Goal: Ask a question: Seek information or help from site administrators or community

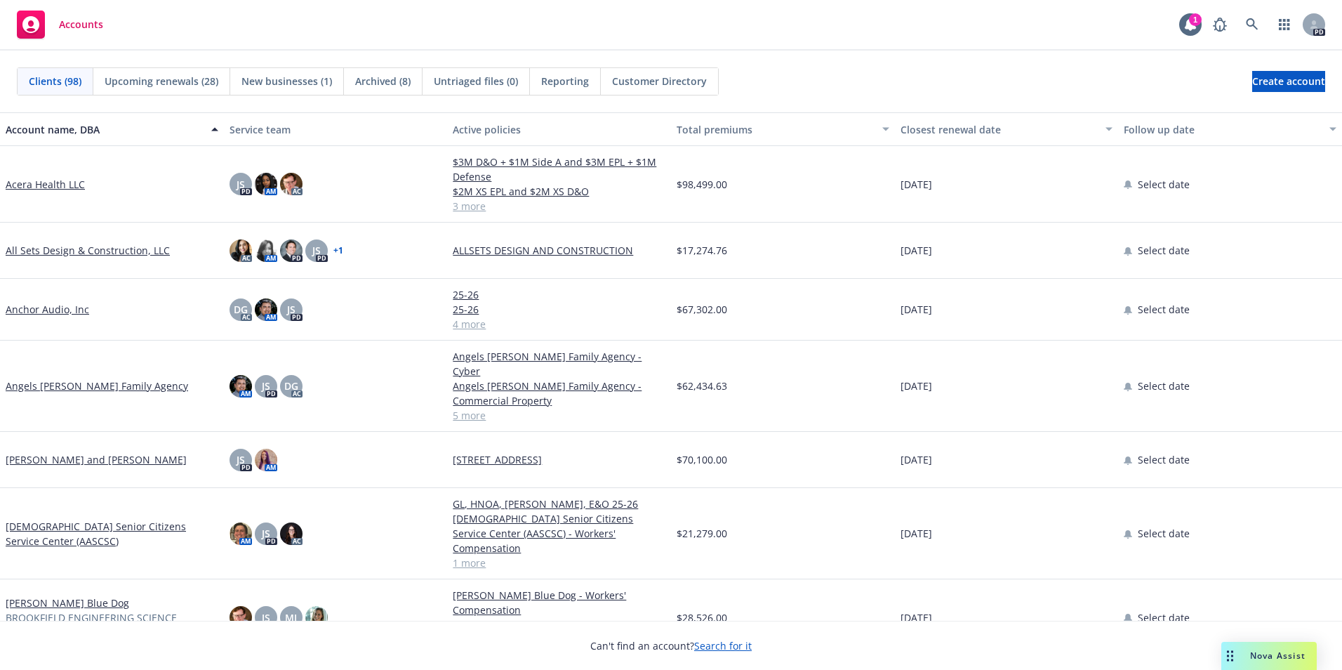
click at [1275, 649] on div "Nova Assist" at bounding box center [1269, 656] width 95 height 28
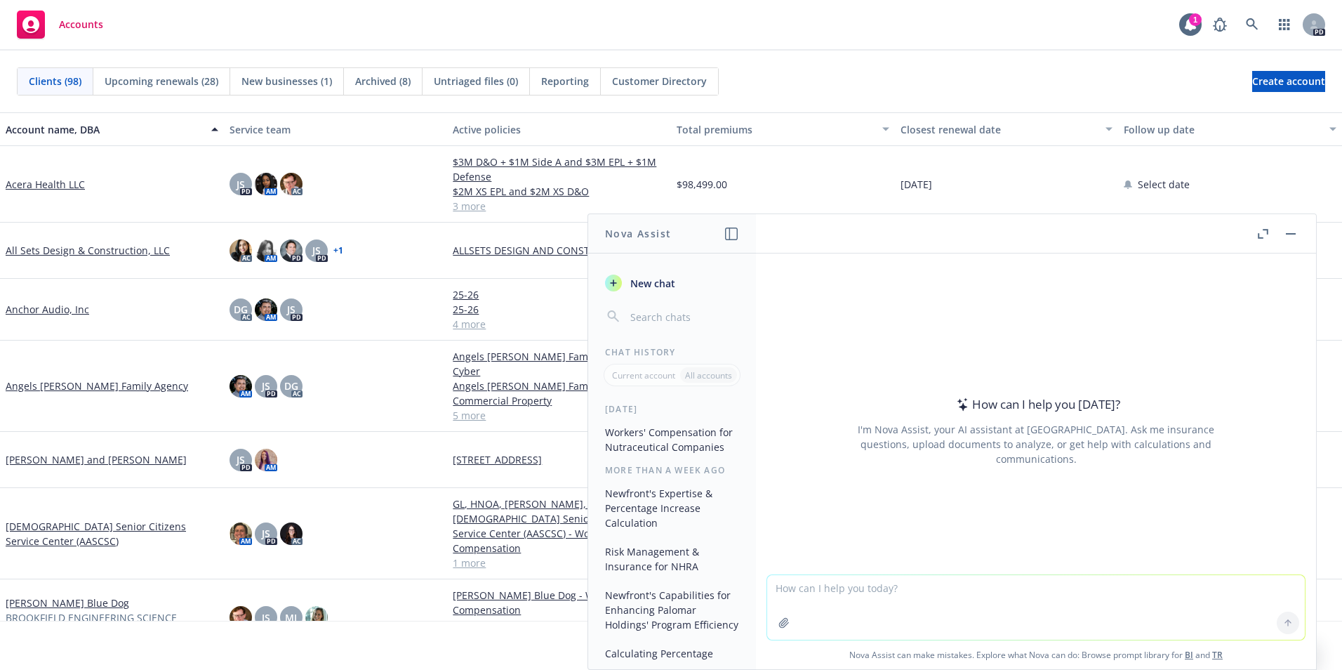
click at [869, 591] on textarea at bounding box center [1036, 607] width 538 height 65
type textarea "How should i explain a D-1 form to an insured in the state of [US_STATE]"
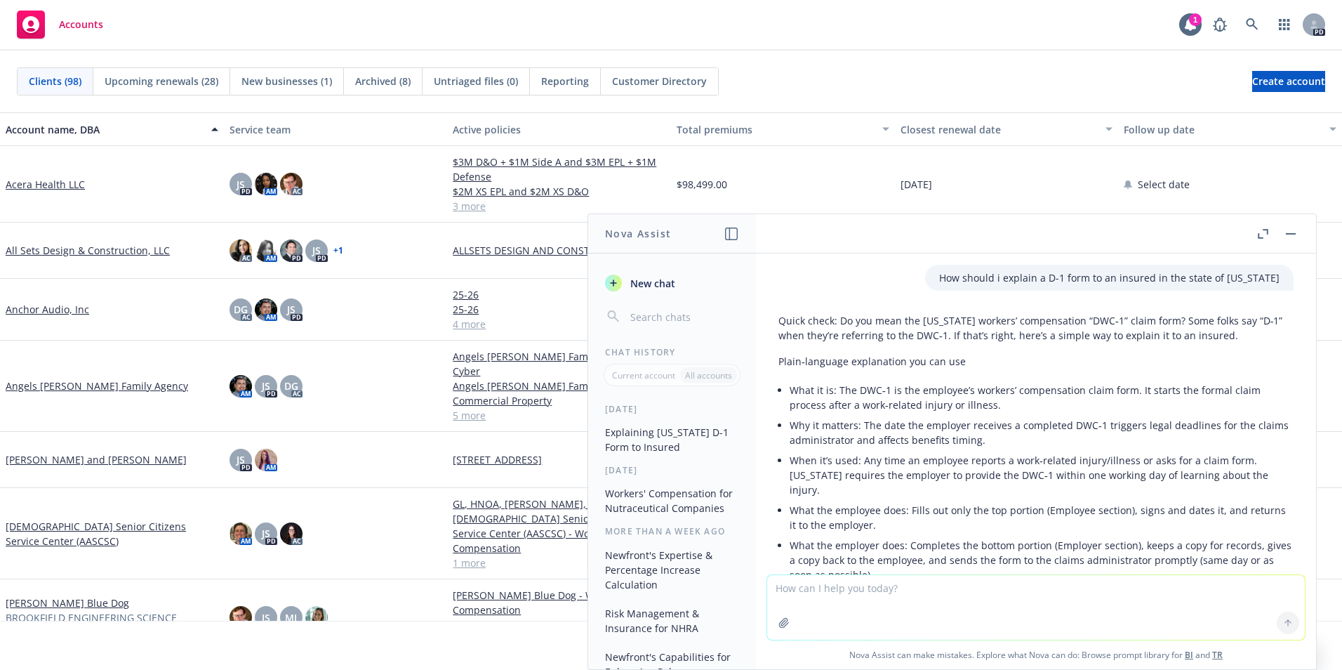
click at [648, 441] on button "Explaining [US_STATE] D-1 Form to Insured" at bounding box center [672, 440] width 145 height 38
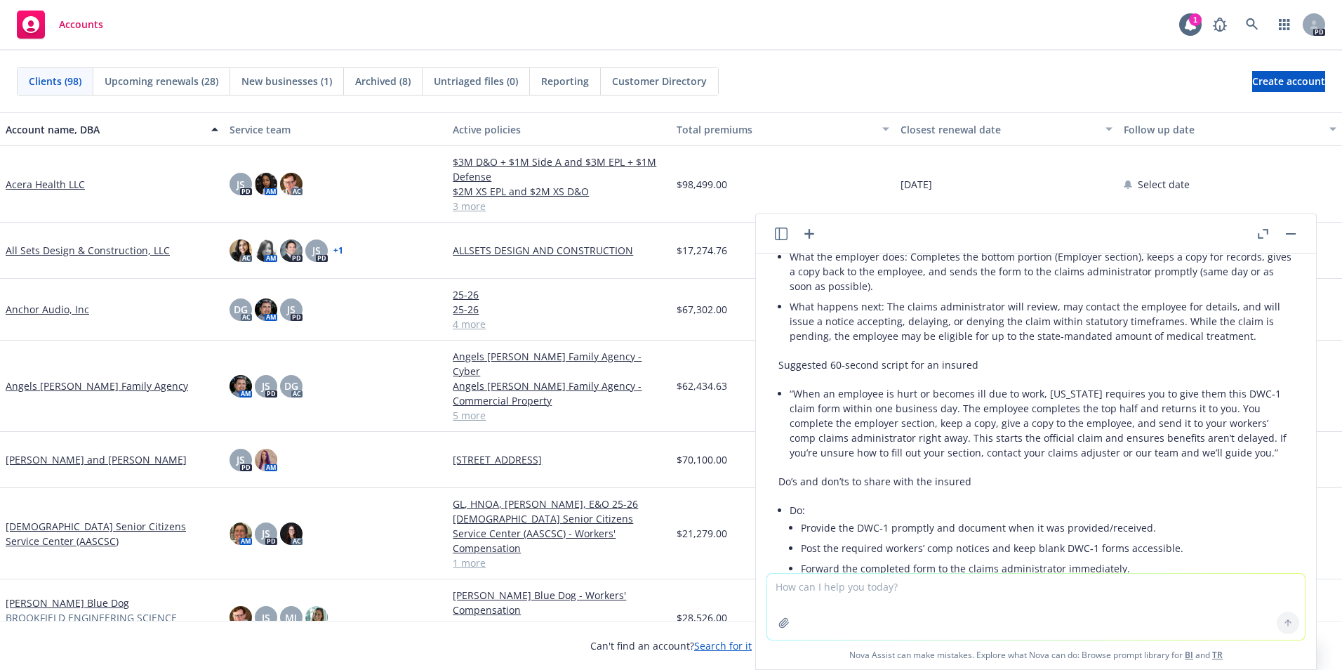
scroll to position [264, 0]
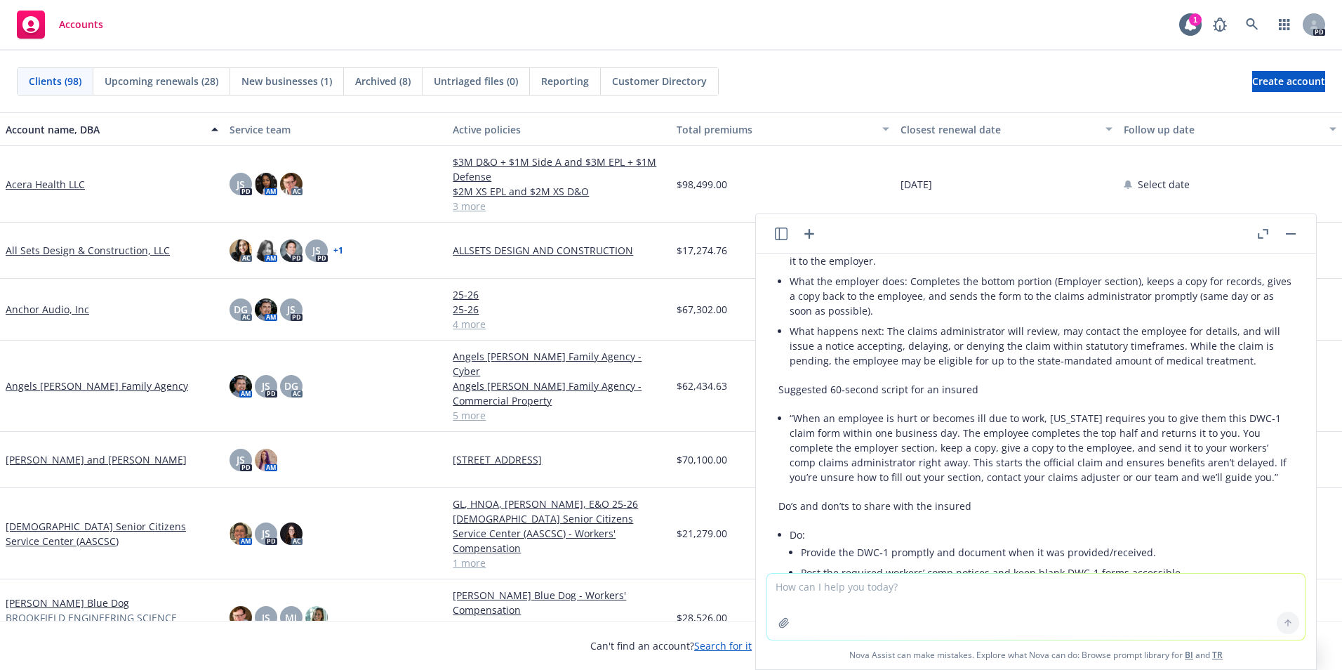
click at [788, 388] on p "Suggested 60‑second script for an insured" at bounding box center [1036, 389] width 515 height 15
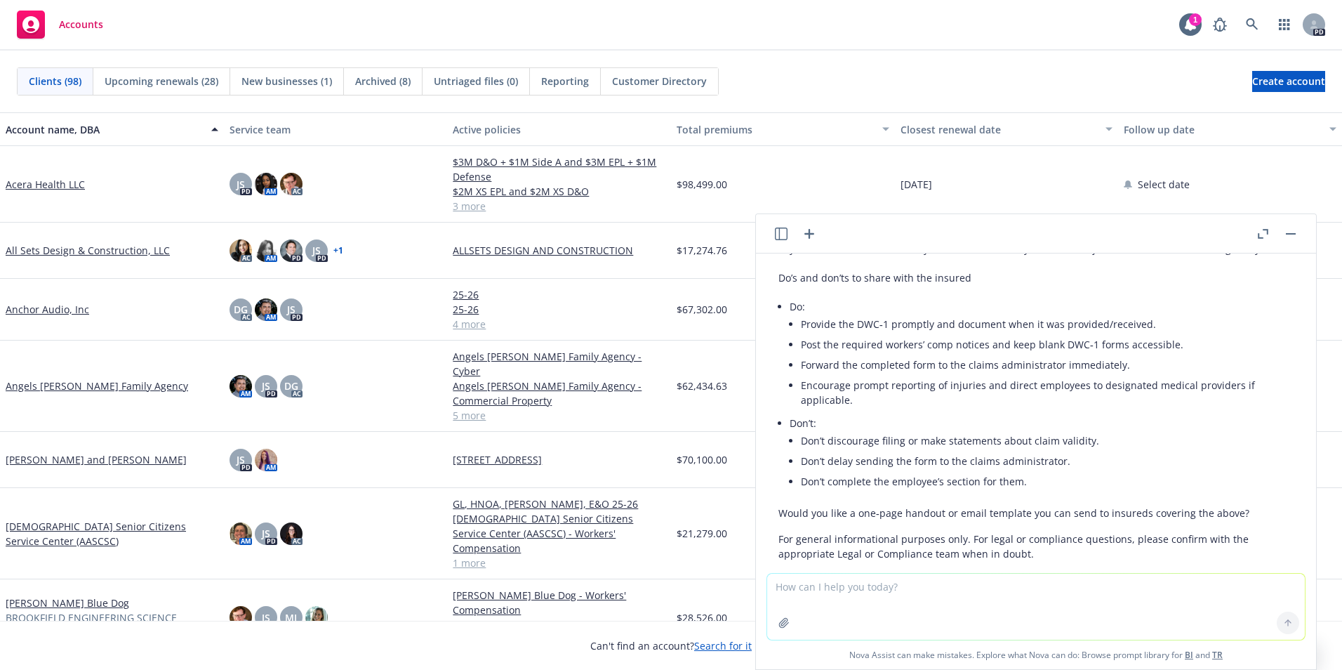
scroll to position [545, 0]
